Goal: Complete application form: Complete application form

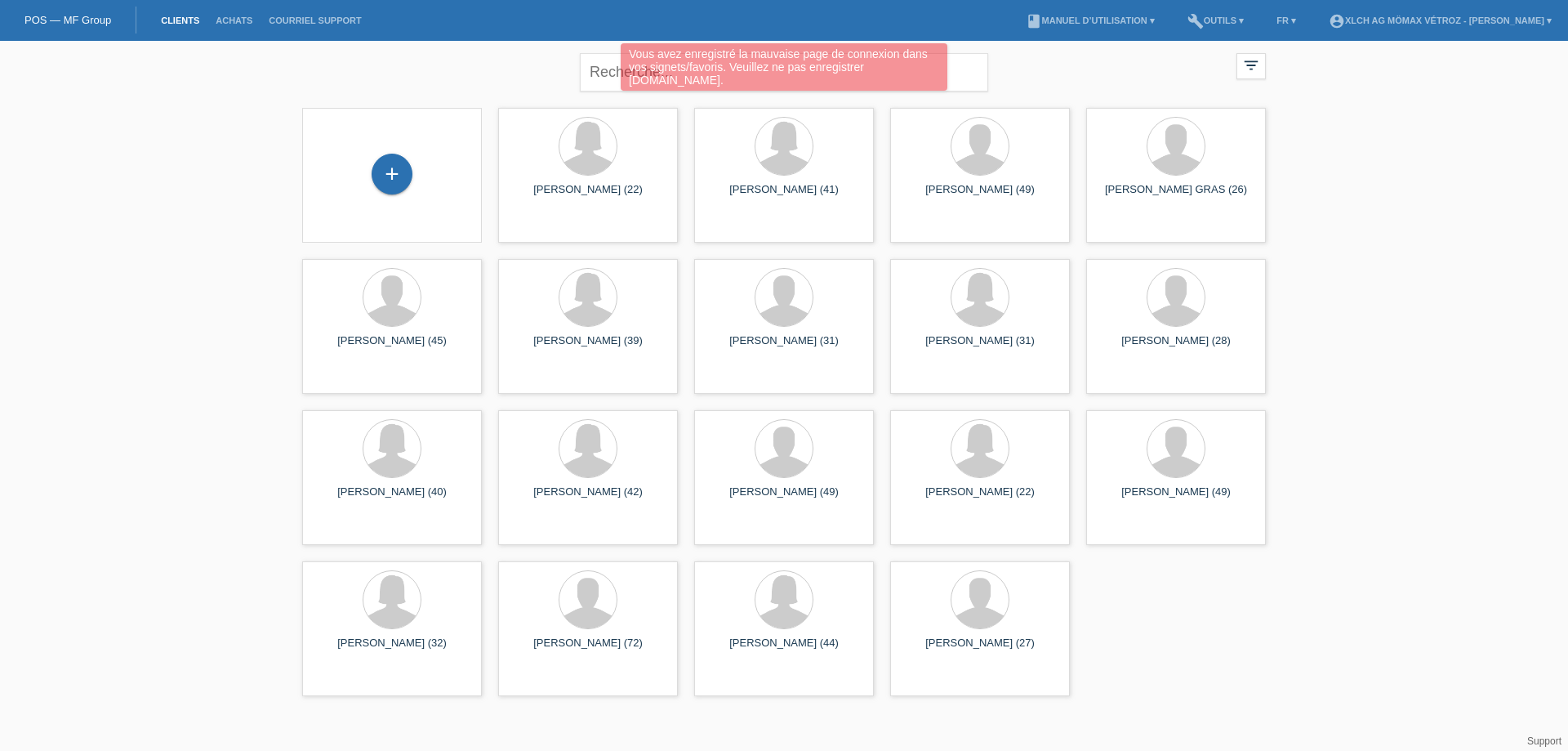
click at [320, 71] on div "Vous avez enregistré la mauvaise page de connexion dans vos signets/favoris. Ve…" at bounding box center [784, 68] width 941 height 51
click at [397, 173] on div "+" at bounding box center [392, 174] width 41 height 41
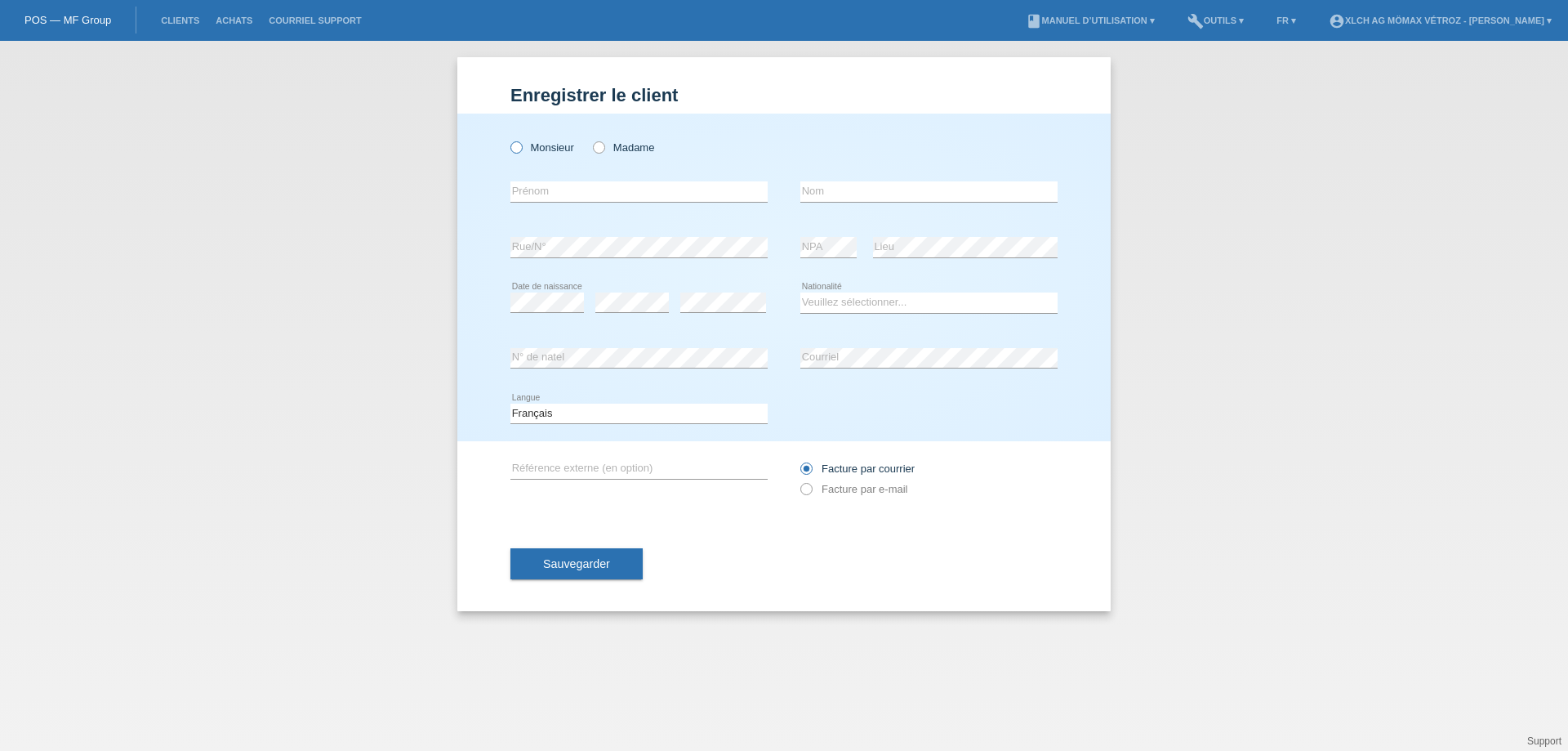
click at [508, 139] on icon at bounding box center [508, 139] width 0 height 0
click at [514, 149] on input "Monsieur" at bounding box center [516, 147] width 11 height 11
radio input "true"
click at [526, 185] on input "text" at bounding box center [639, 191] width 257 height 21
type input "[PERSON_NAME]"
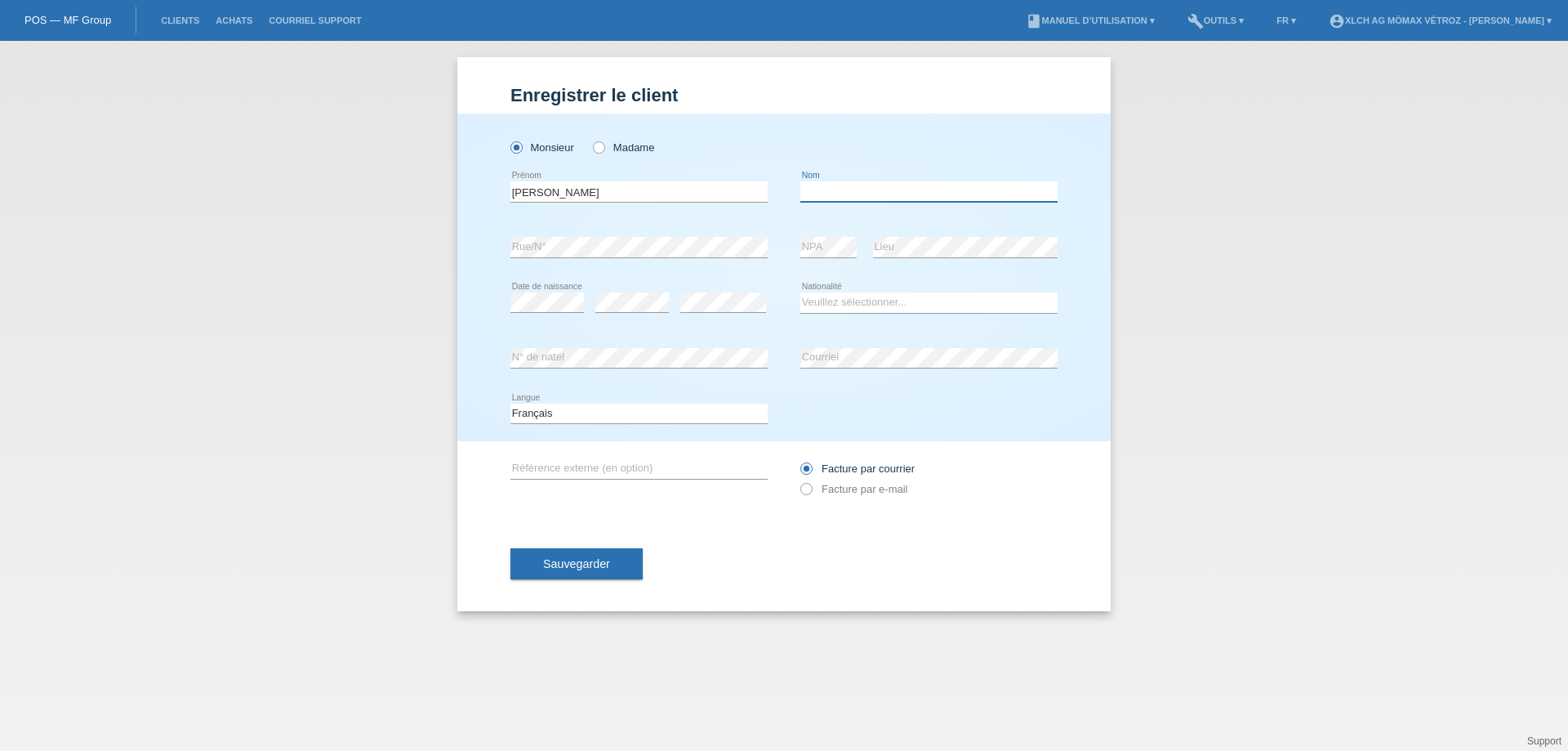
click at [834, 189] on input "text" at bounding box center [928, 191] width 257 height 21
type input "bonanno"
click at [886, 300] on select "Veuillez sélectionner... Suisse Allemagne Autriche Liechtenstein ------------ A…" at bounding box center [928, 302] width 257 height 20
click at [854, 298] on select "Veuillez sélectionner... Suisse Allemagne Autriche Liechtenstein ------------ A…" at bounding box center [928, 302] width 257 height 20
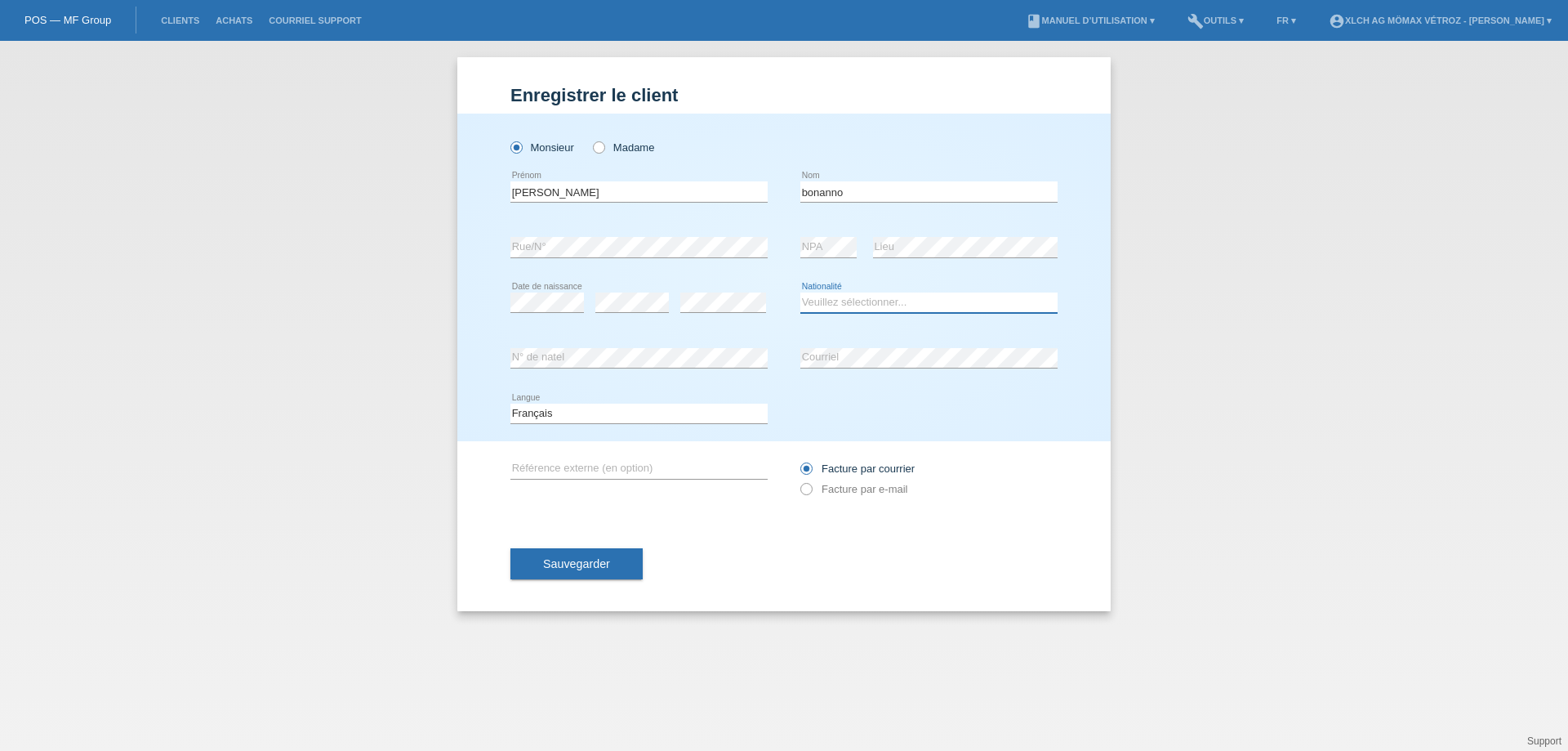
select select "IT"
click at [800, 293] on select "Veuillez sélectionner... Suisse Allemagne Autriche Liechtenstein ------------ A…" at bounding box center [928, 302] width 257 height 20
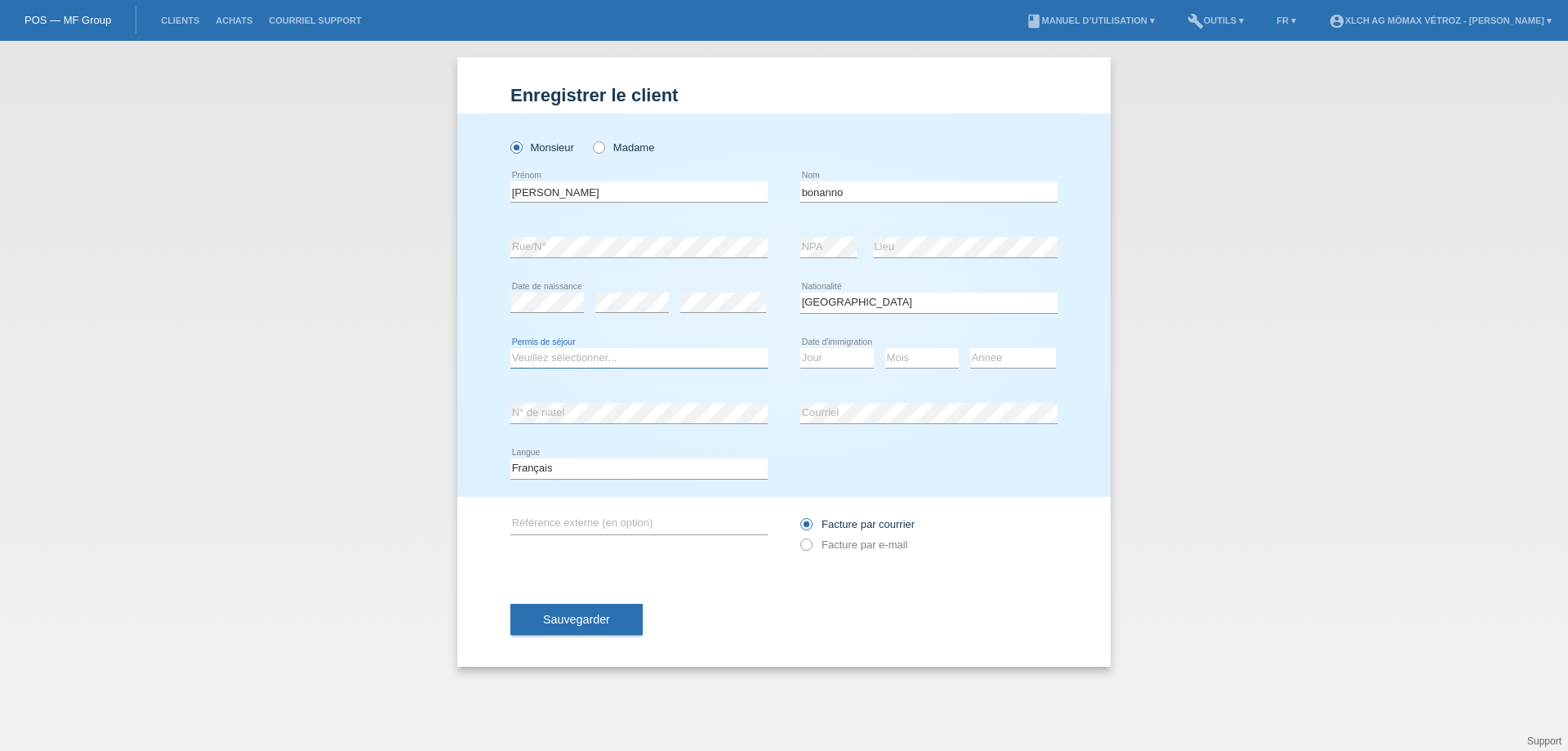
click at [565, 357] on select "Veuillez sélectionner... C B B - Statut de réfugié Autre" at bounding box center [639, 358] width 257 height 20
select select "B"
click at [510, 348] on select "Veuillez sélectionner... C B B - Statut de réfugié Autre" at bounding box center [639, 358] width 257 height 20
click at [836, 357] on select "Jour 01 02 03 04 05 06 07 08 09 10 11" at bounding box center [837, 358] width 74 height 20
select select "12"
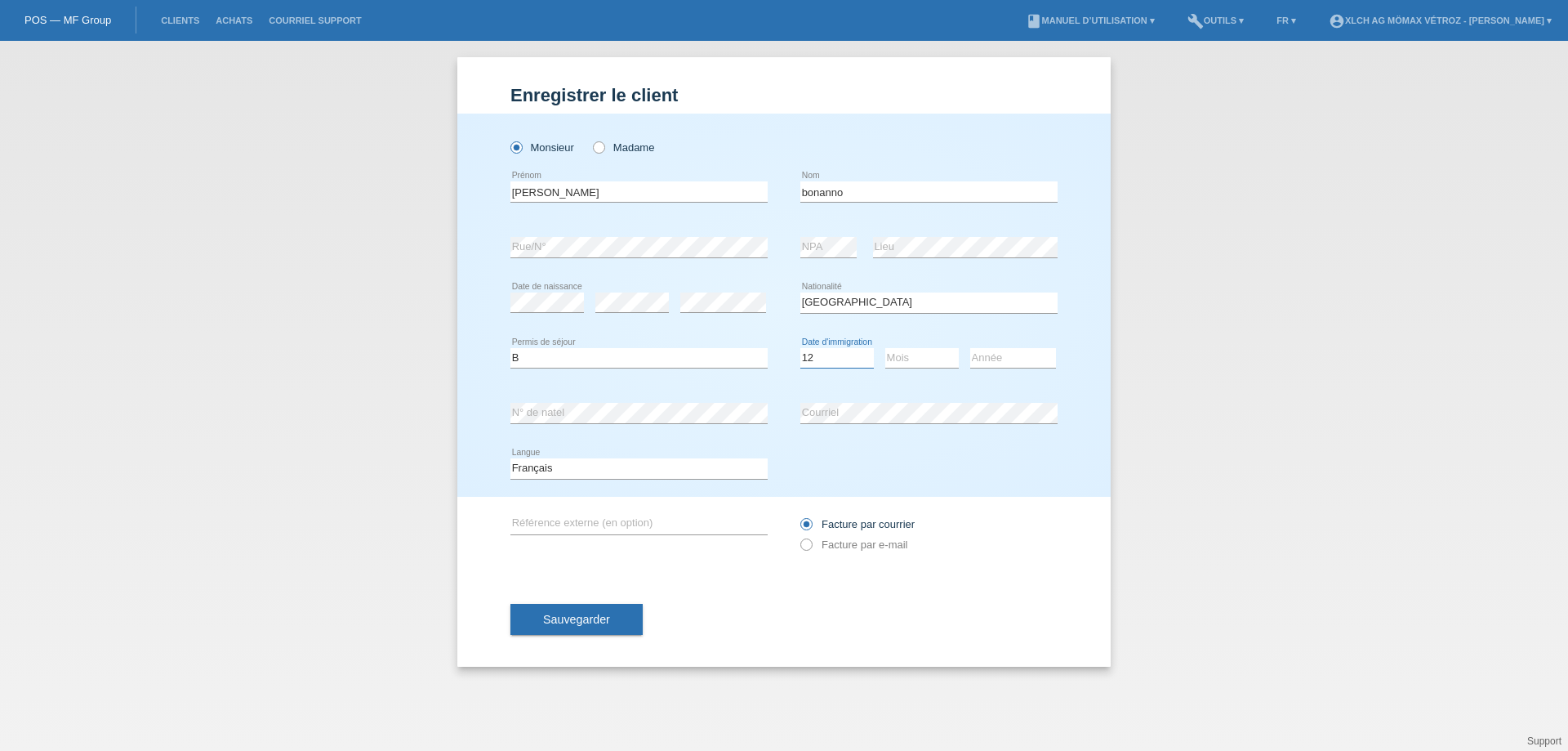
click at [800, 348] on select "Jour 01 02 03 04 05 06 07 08 09 10 11" at bounding box center [837, 358] width 74 height 20
click at [941, 365] on select "Mois 01 02 03 04 05 06 07 08 09 10 11" at bounding box center [922, 358] width 74 height 20
select select "04"
click at [885, 348] on select "Mois 01 02 03 04 05 06 07 08 09 10 11" at bounding box center [922, 358] width 74 height 20
click at [998, 357] on select "Année 2025 2024 2023 2022 2021 2020 2019 2018 2017 2016 2015 2014 2013 2012 201…" at bounding box center [1014, 358] width 86 height 20
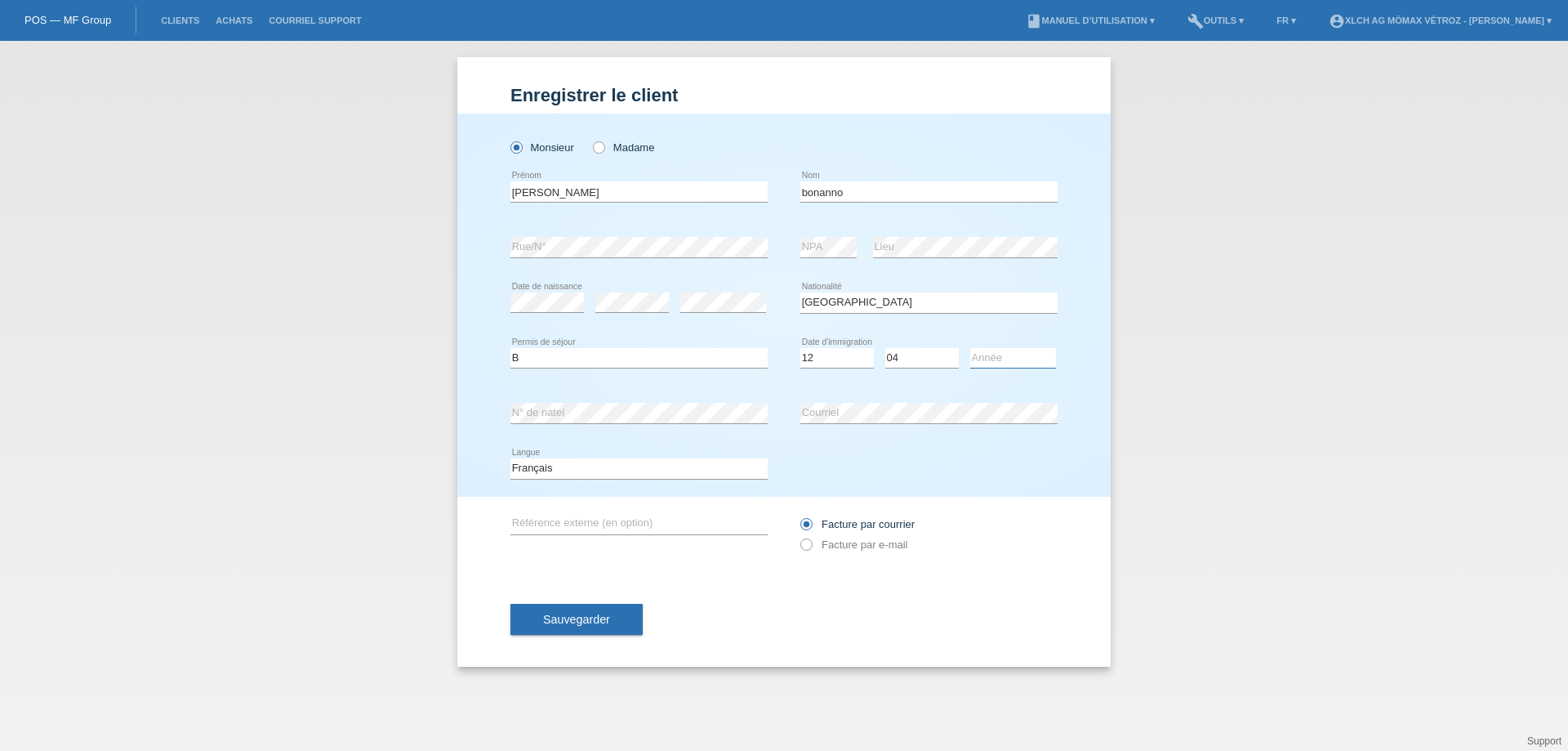
select select "2021"
click at [971, 348] on select "Année 2025 2024 2023 2022 2021 2020 2019 2018 2017 2016 2015 2014 2013 2012 201…" at bounding box center [1014, 358] width 86 height 20
click at [593, 616] on span "Sauvegarder" at bounding box center [576, 619] width 67 height 13
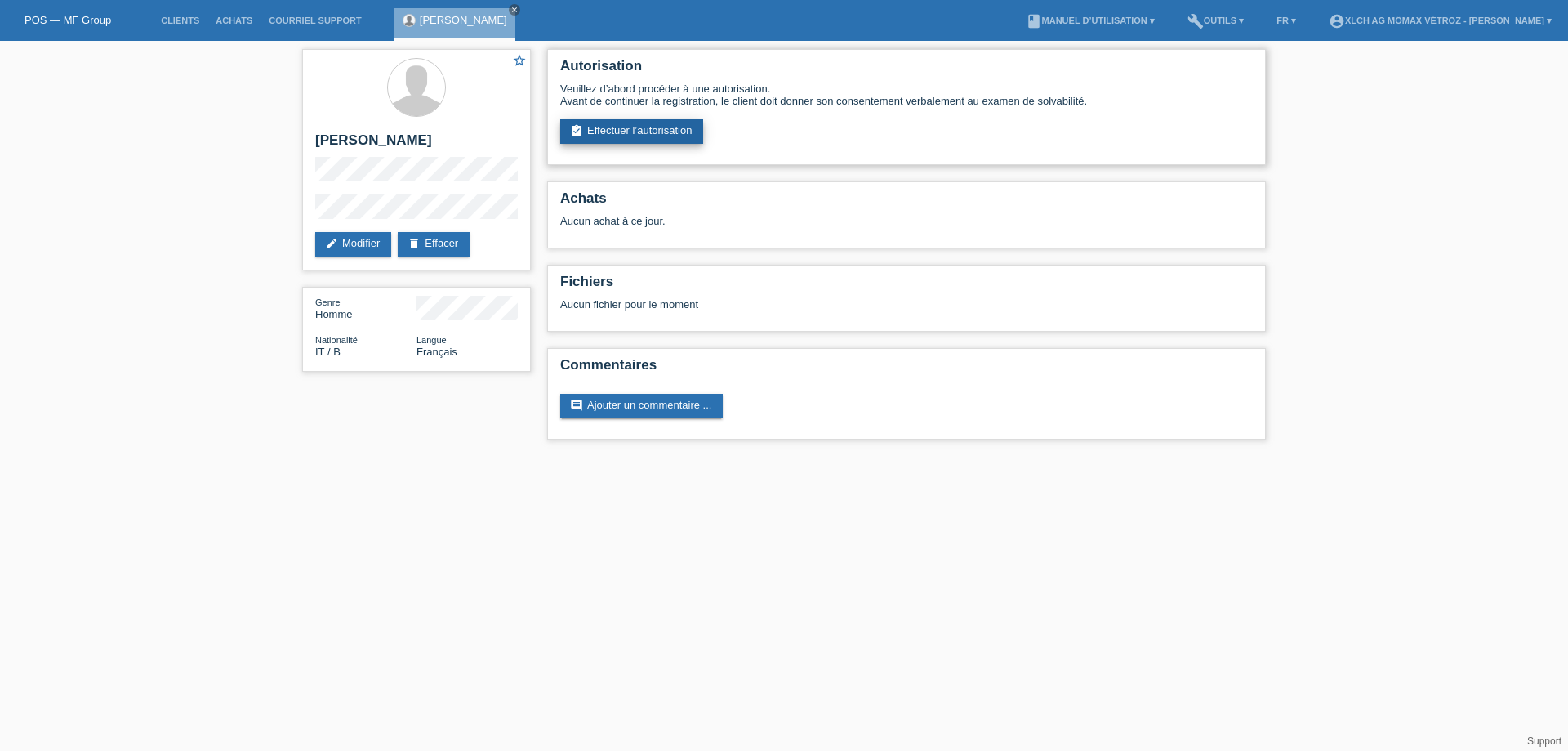
click at [684, 132] on link "assignment_turned_in Effectuer l’autorisation" at bounding box center [632, 131] width 143 height 24
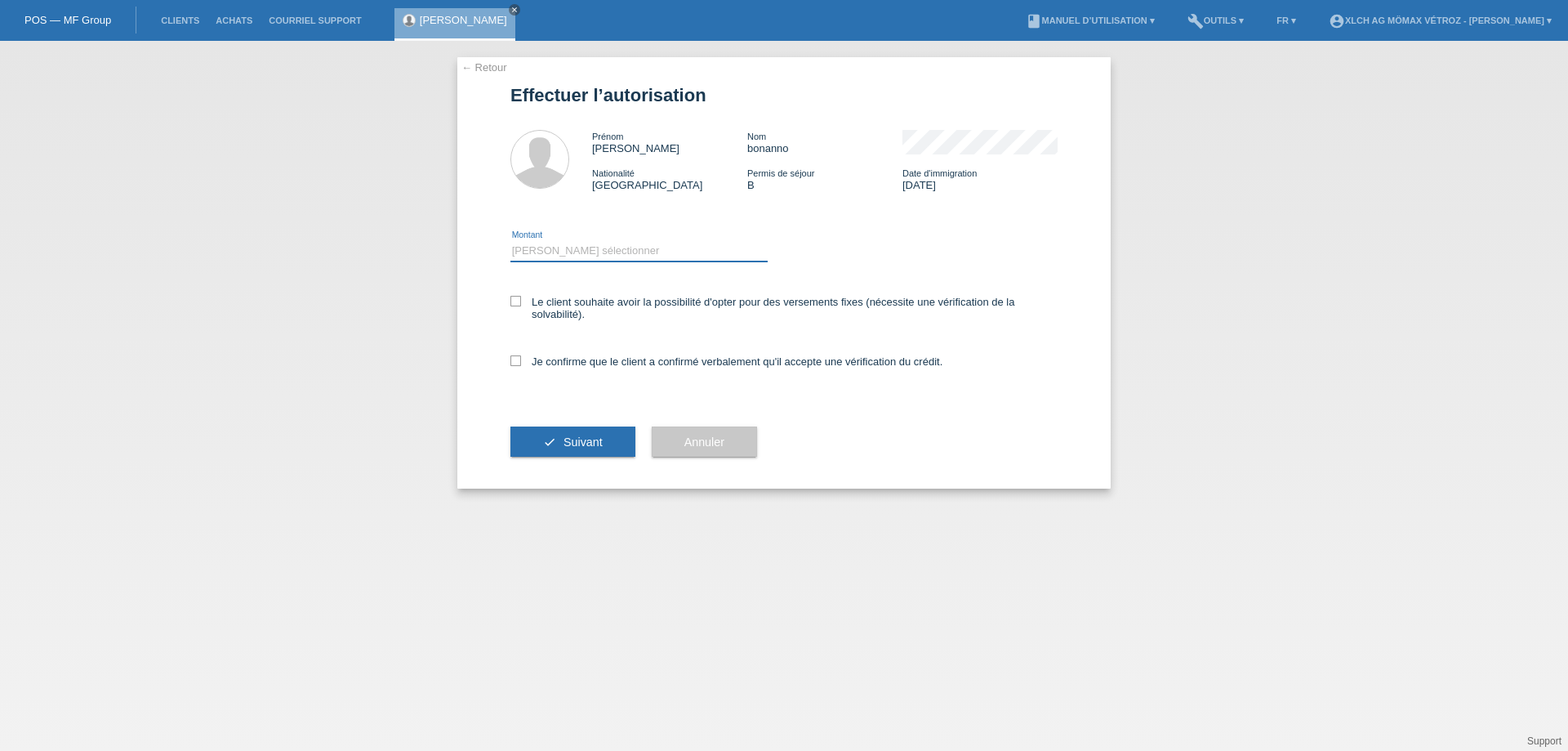
click at [579, 251] on select "Veuillez sélectionner CHF 1.00 - CHF 499.00 CHF 500.00 - CHF 1'999.00 CHF 2'000…" at bounding box center [639, 251] width 257 height 20
select select "3"
click at [510, 241] on select "Veuillez sélectionner CHF 1.00 - CHF 499.00 CHF 500.00 - CHF 1'999.00 CHF 2'000…" at bounding box center [639, 251] width 257 height 20
click at [516, 301] on icon at bounding box center [516, 301] width 11 height 11
click at [516, 301] on input "Le client souhaite avoir la possibilité d'opter pour des versements fixes (néce…" at bounding box center [516, 301] width 11 height 11
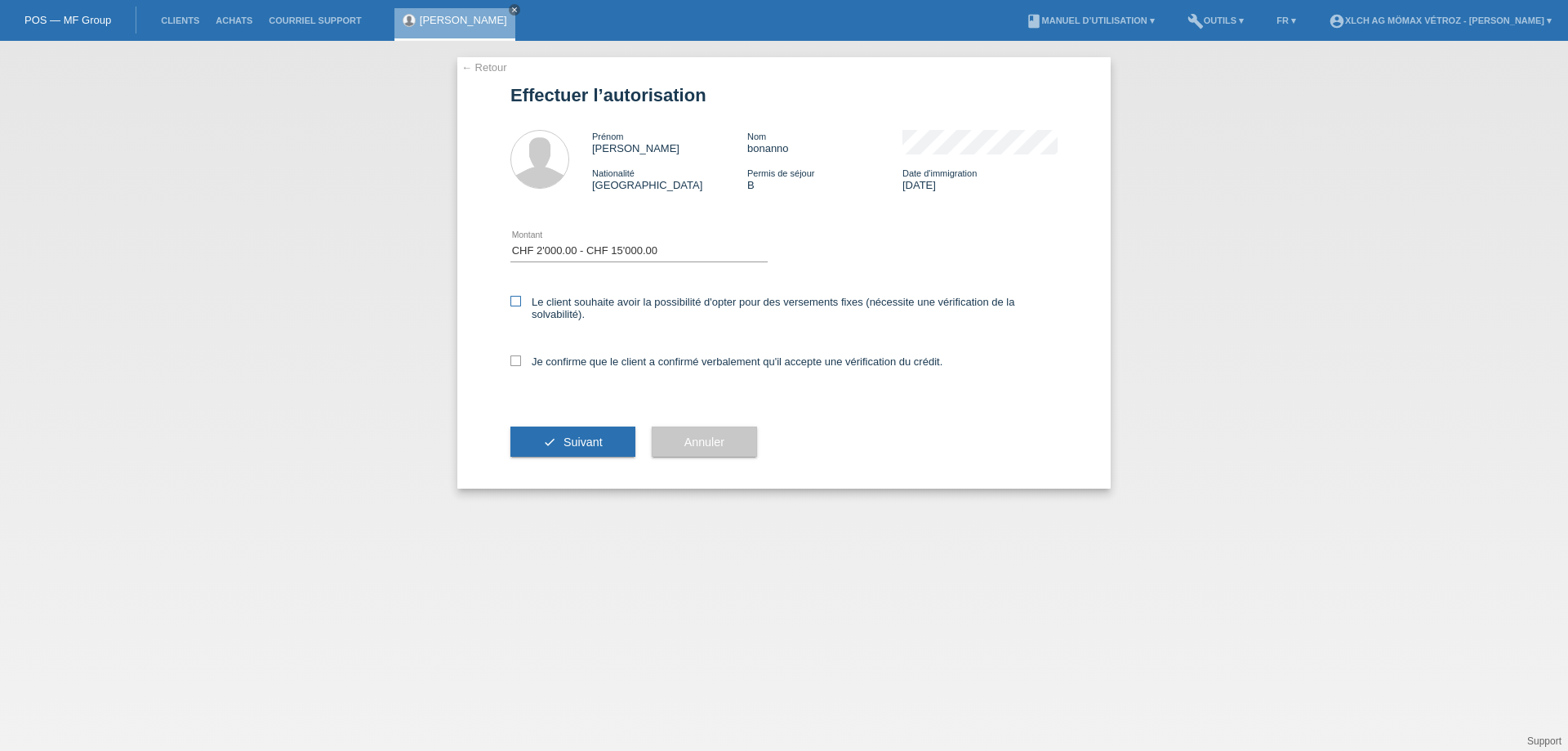
checkbox input "true"
click at [518, 366] on label "Je confirme que le client a confirmé verbalement qu'il accepte une vérification…" at bounding box center [727, 362] width 432 height 13
click at [518, 366] on input "Je confirme que le client a confirmé verbalement qu'il accepte une vérification…" at bounding box center [516, 361] width 11 height 11
checkbox input "true"
click at [588, 448] on span "Suivant" at bounding box center [583, 441] width 39 height 13
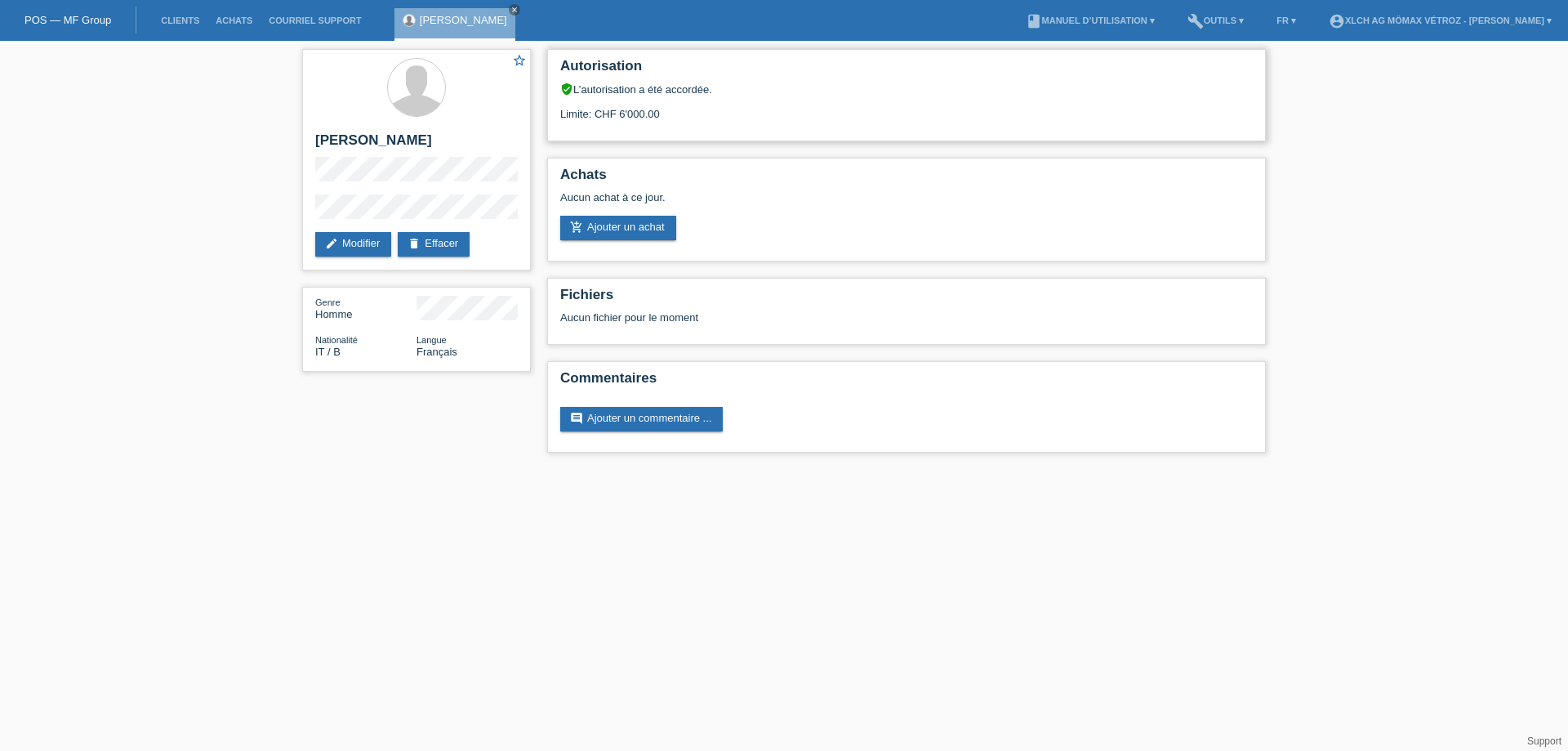
drag, startPoint x: 666, startPoint y: 110, endPoint x: 554, endPoint y: 118, distance: 112.3
click at [554, 118] on div "Autorisation verified_user L’autorisation a été accordée. Limite: CHF 6'000.00" at bounding box center [906, 95] width 719 height 92
click at [754, 95] on div "verified_user L’autorisation a été accordée." at bounding box center [907, 89] width 693 height 13
click at [652, 412] on link "comment Ajouter un commentaire ..." at bounding box center [641, 418] width 162 height 24
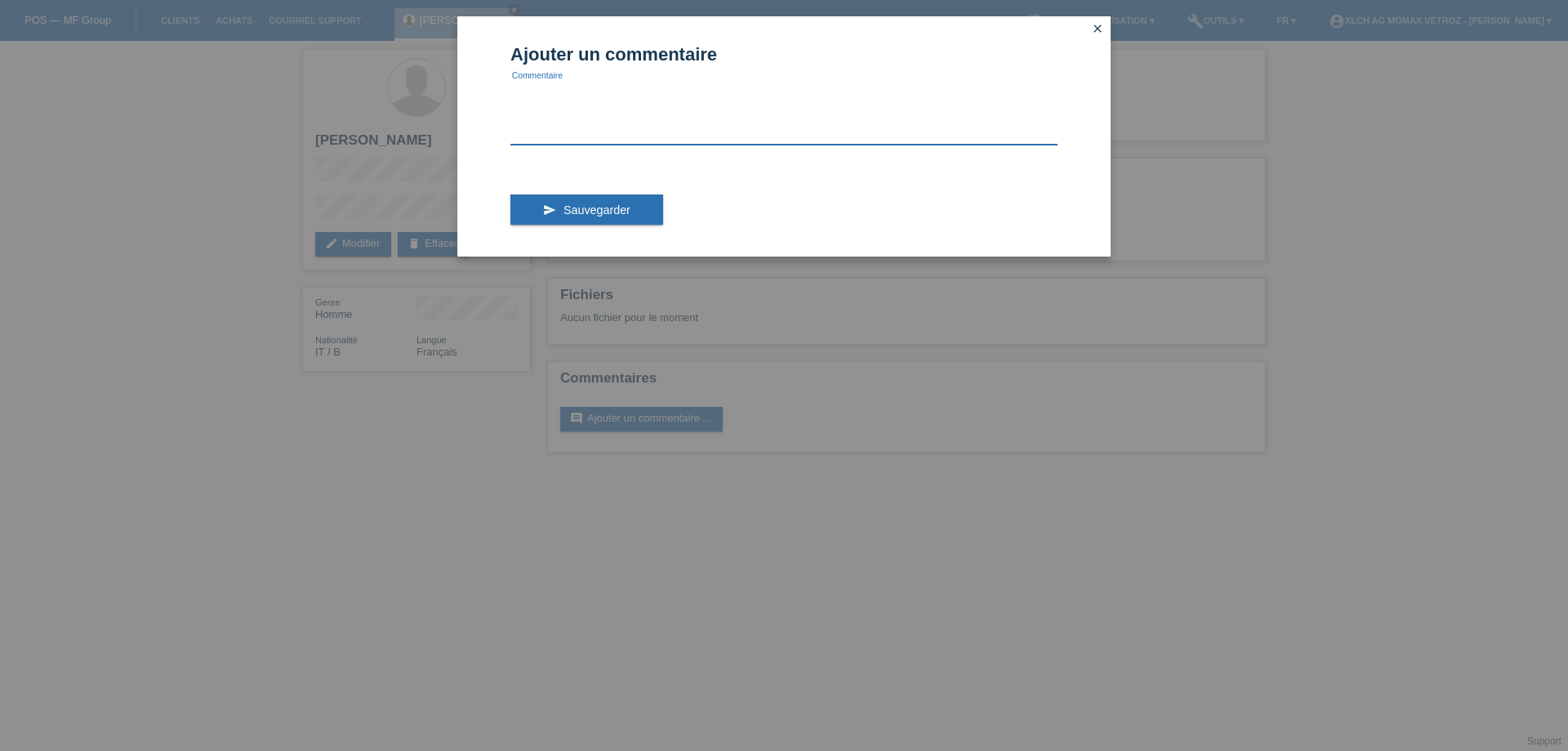
click at [555, 131] on textarea at bounding box center [784, 113] width 547 height 63
click at [1094, 30] on icon "close" at bounding box center [1097, 29] width 13 height 13
